Goal: Information Seeking & Learning: Learn about a topic

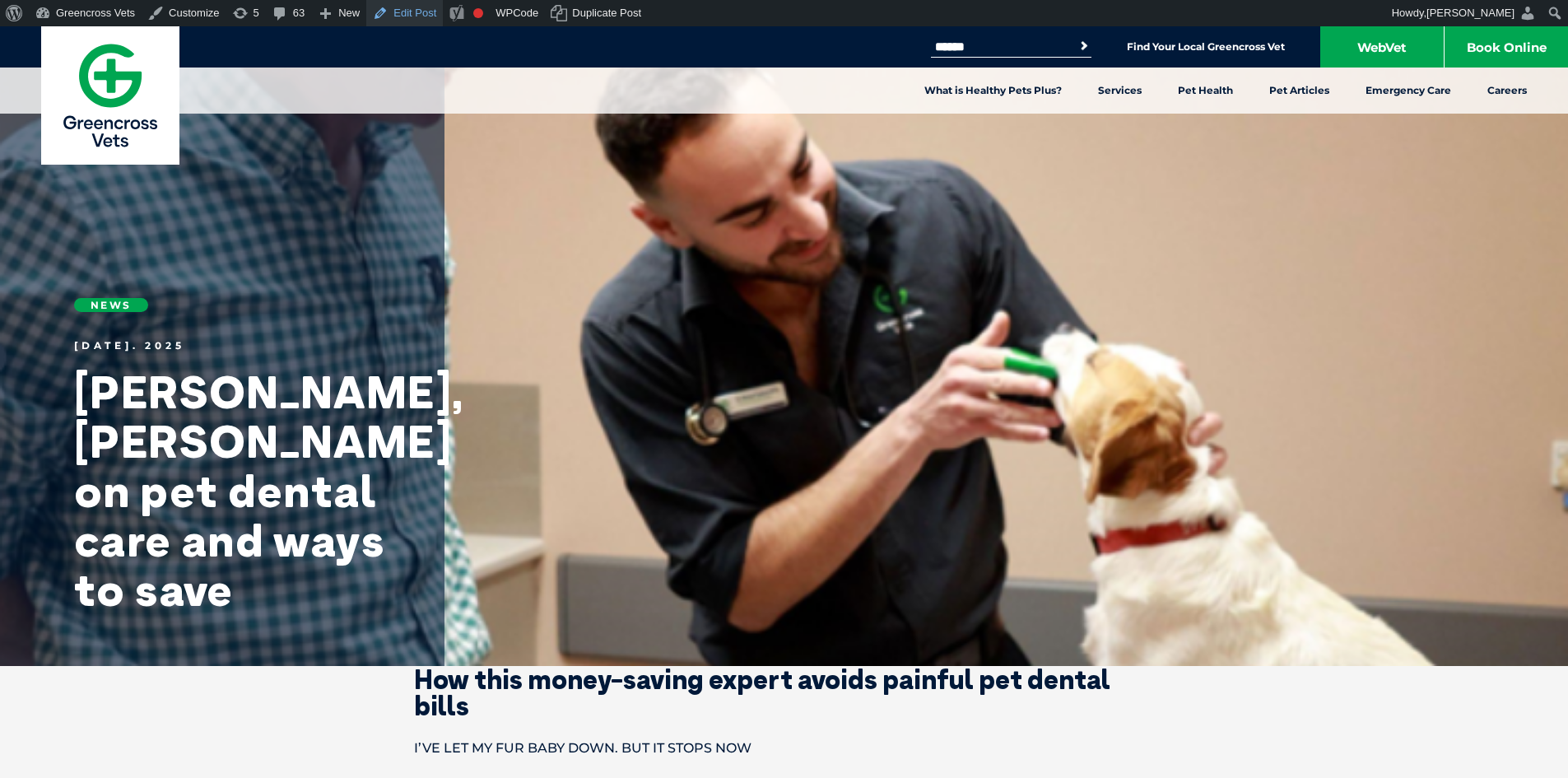
click at [398, 9] on link "Edit Post" at bounding box center [404, 13] width 77 height 26
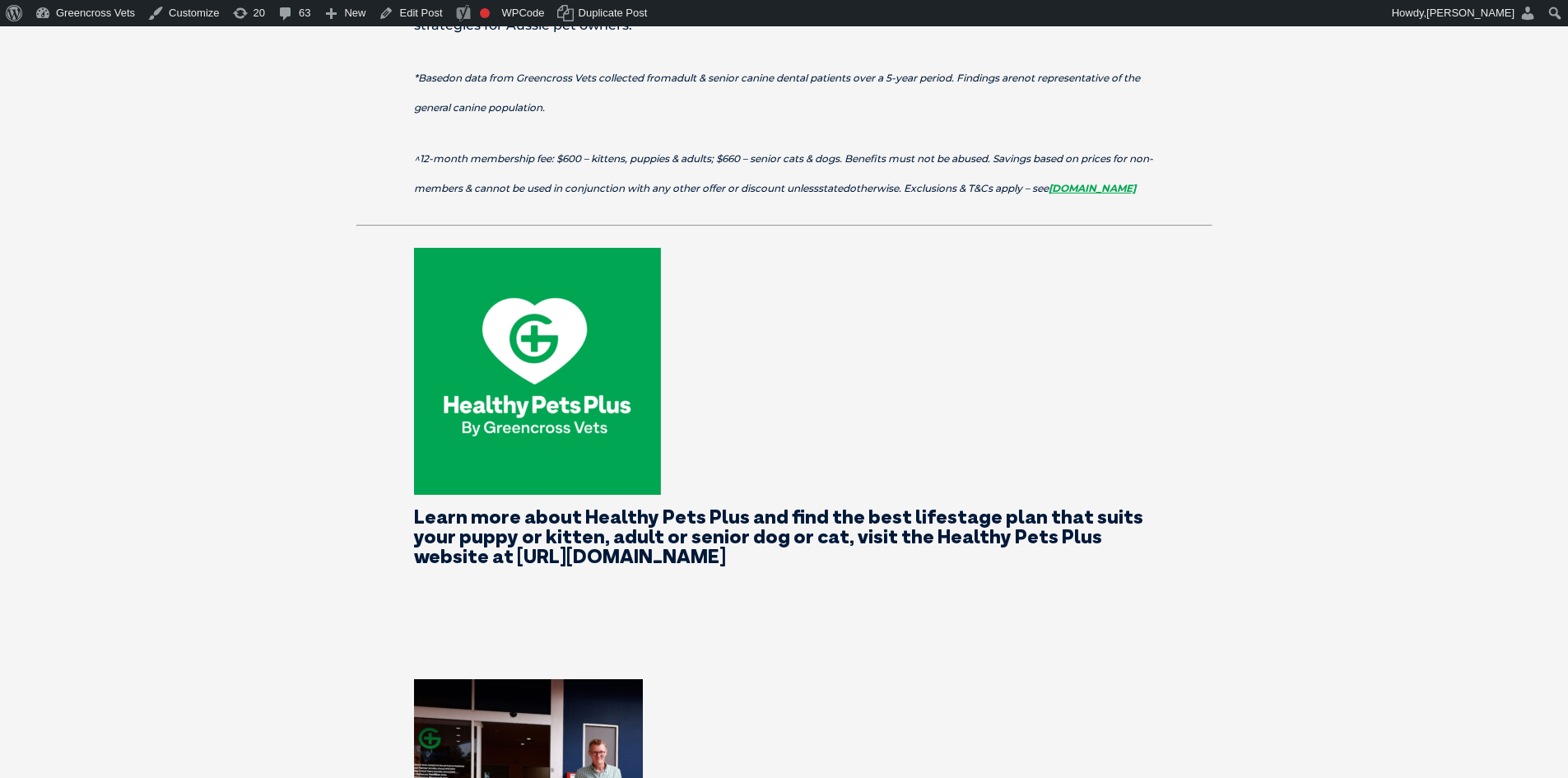
scroll to position [1893, 0]
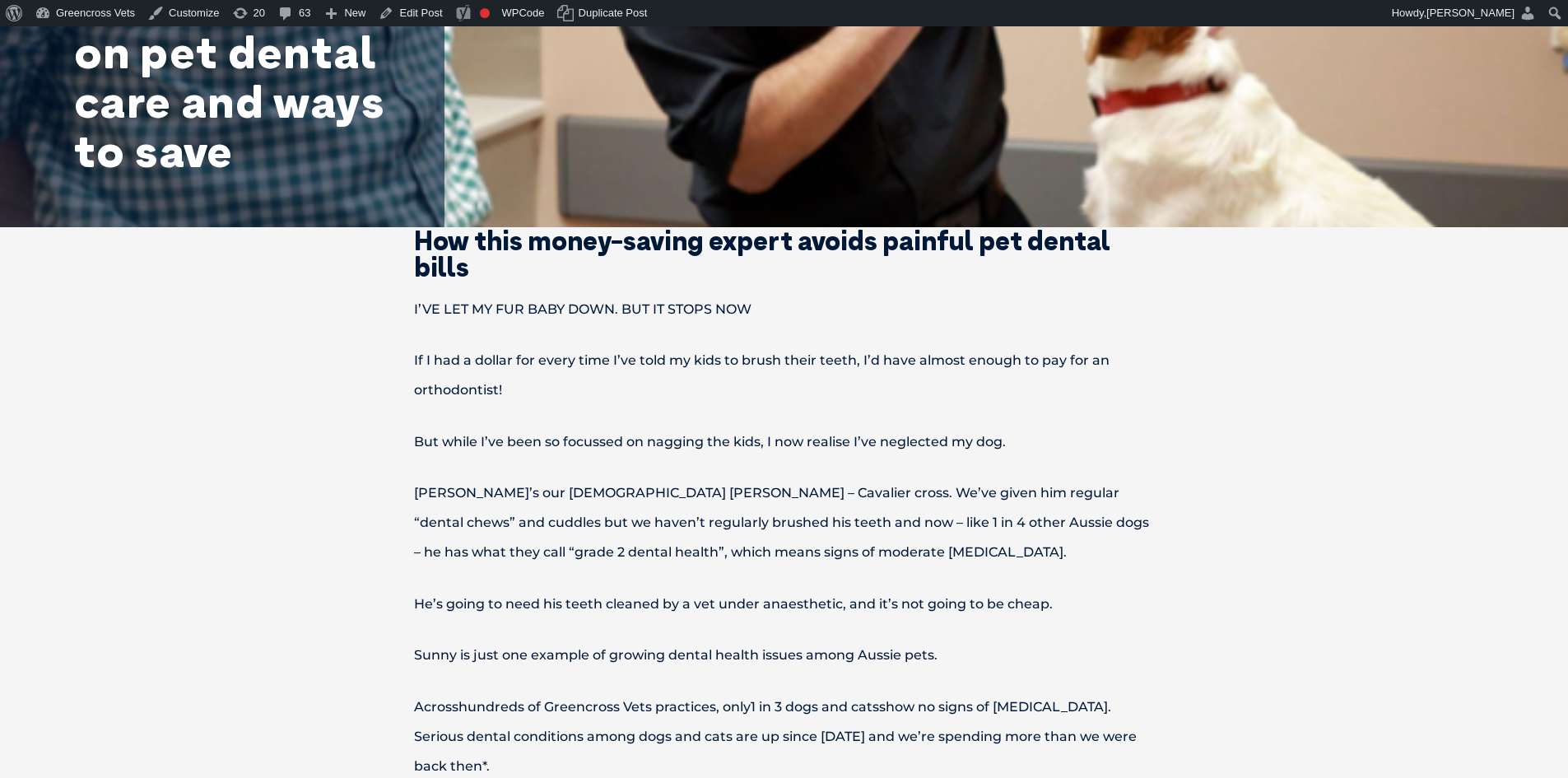
scroll to position [411, 0]
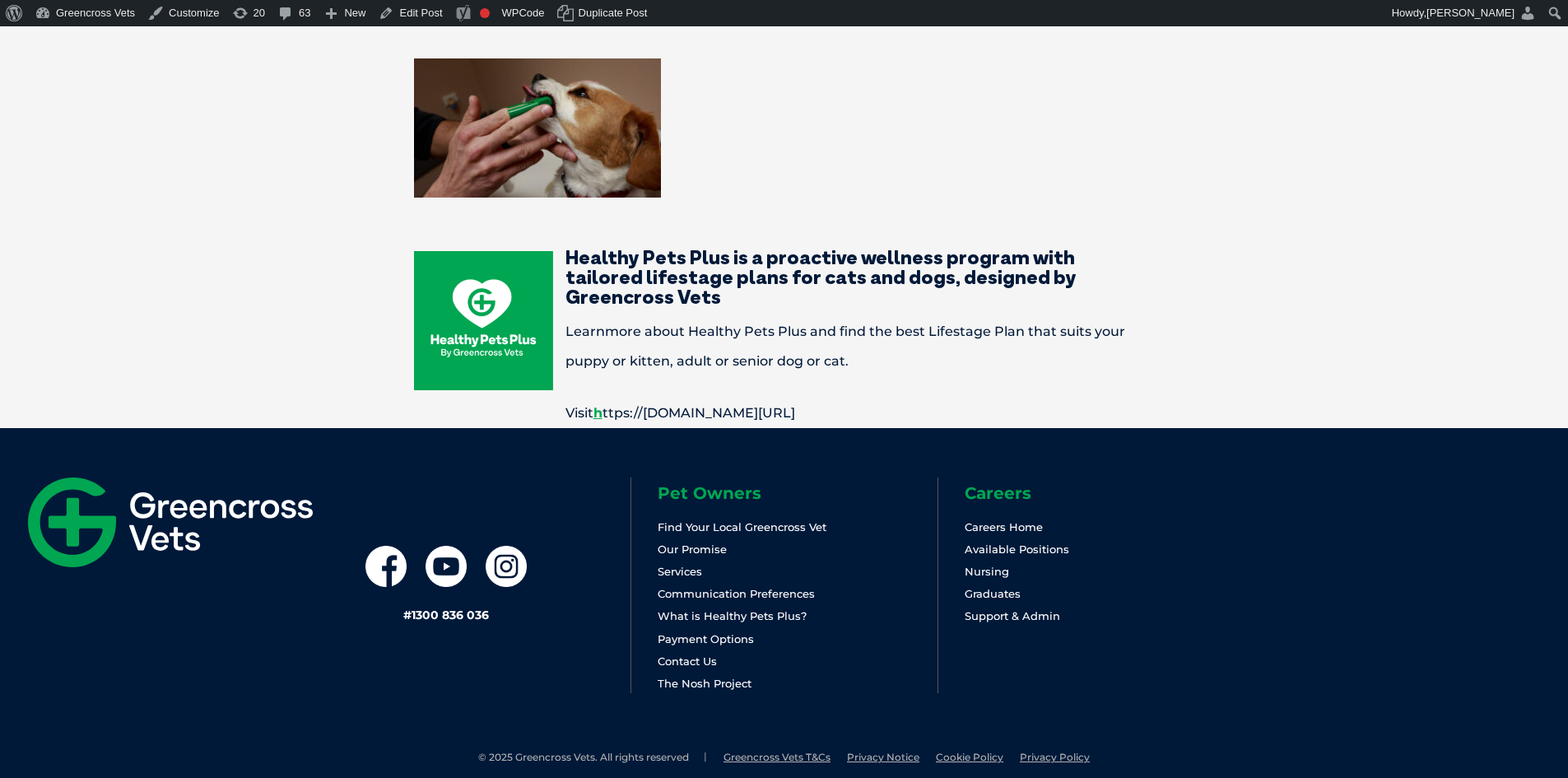
scroll to position [2616, 0]
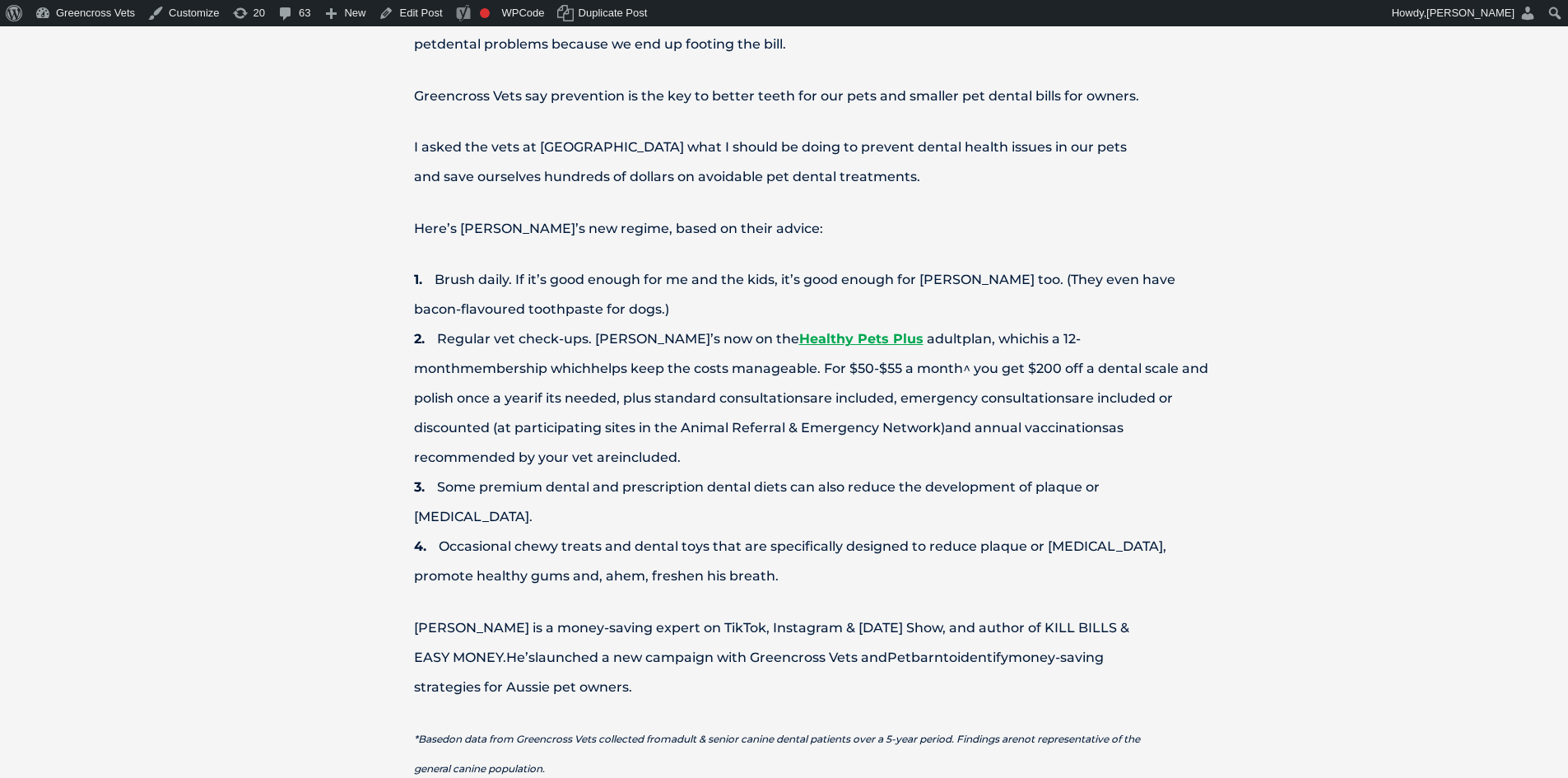
scroll to position [1235, 0]
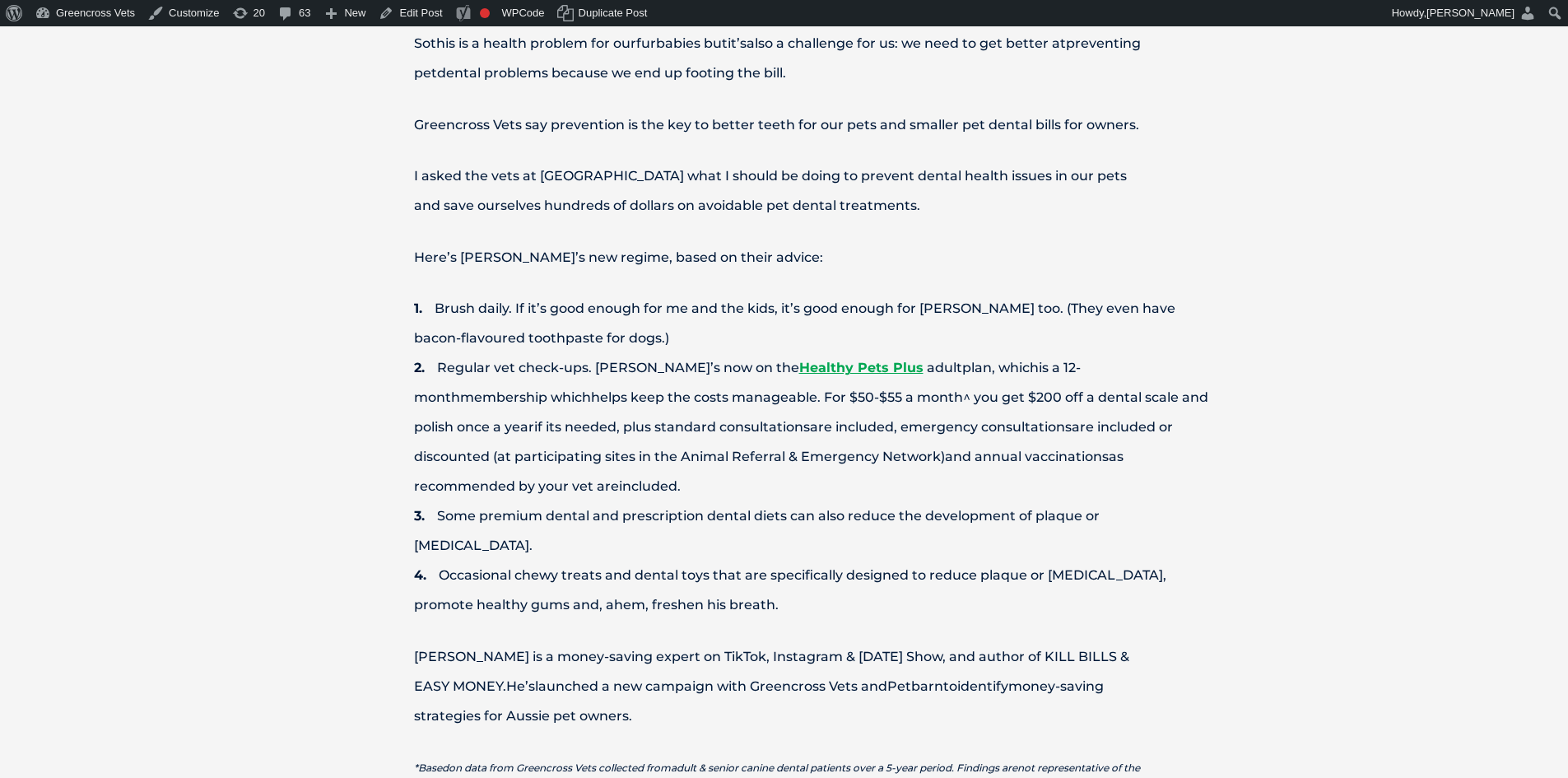
click at [1468, 268] on div "How this money-saving expert avoids painful pet dental bills I’VE LET MY FUR BA…" at bounding box center [784, 587] width 1568 height 2268
click at [1211, 419] on li "Regular vet check-ups. Sunny’s now on the Healthy Pets Plus adult plan, which i…" at bounding box center [813, 427] width 799 height 148
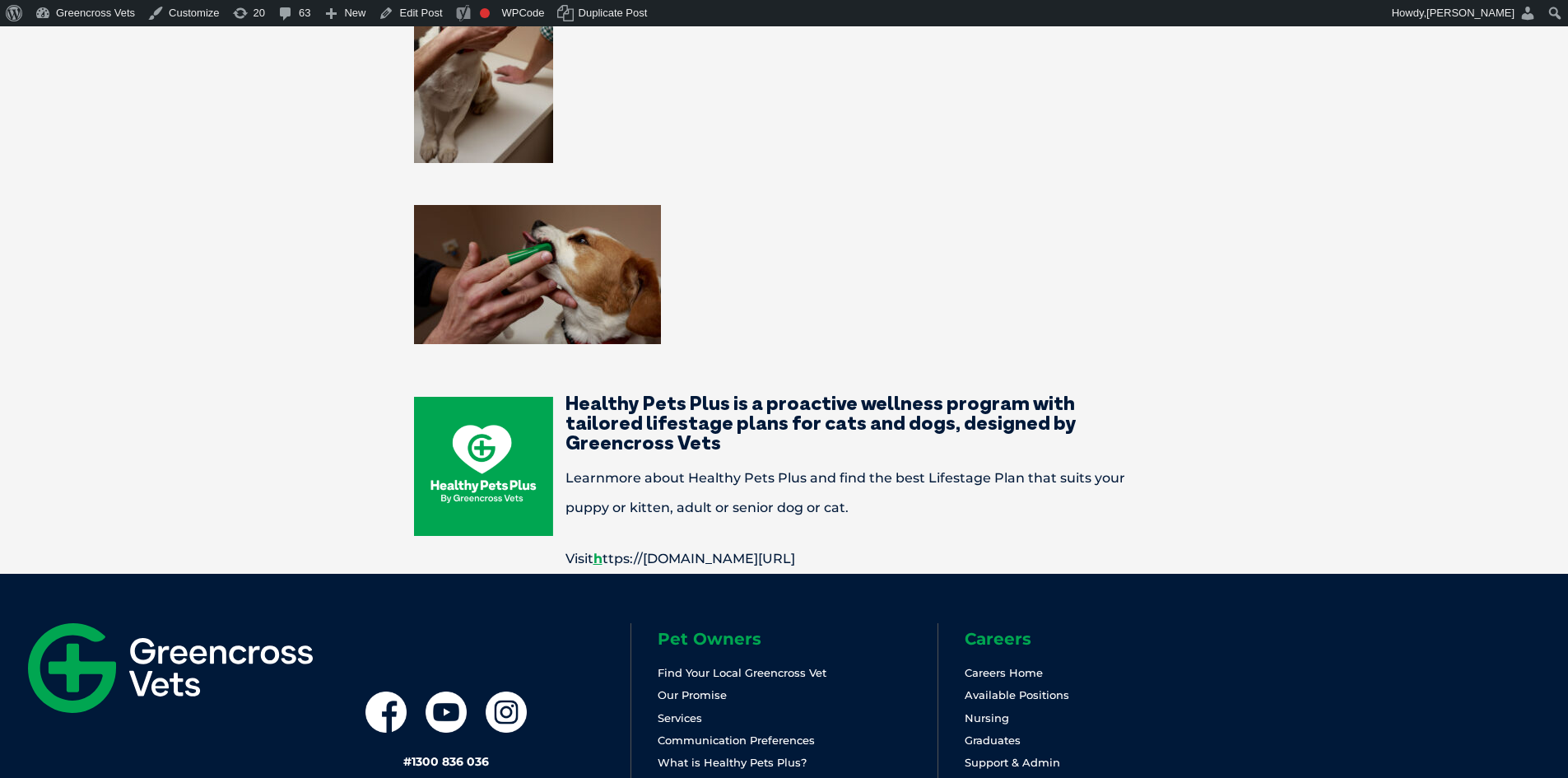
scroll to position [2721, 0]
